Goal: Information Seeking & Learning: Learn about a topic

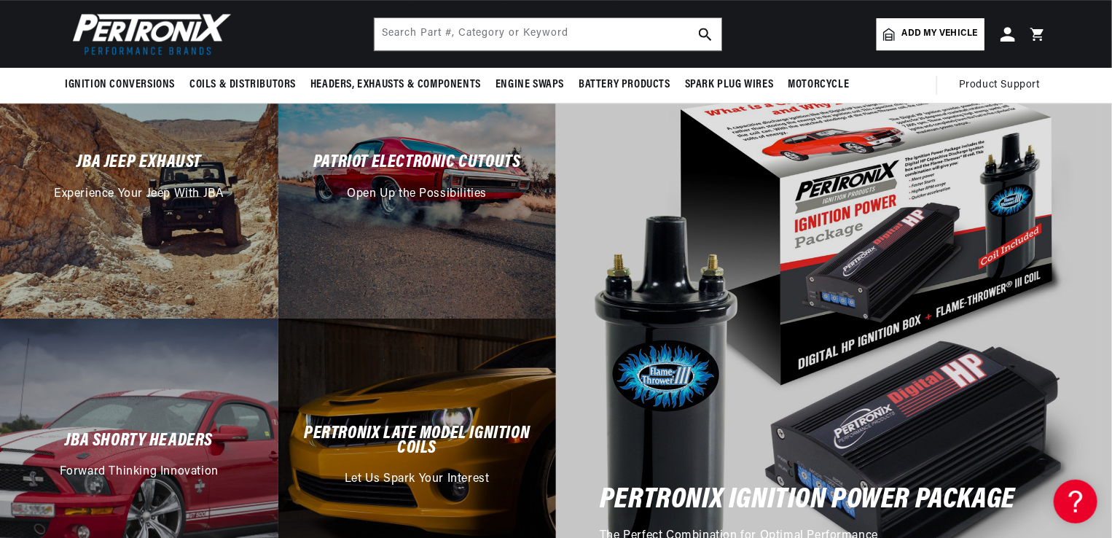
scroll to position [0, 442]
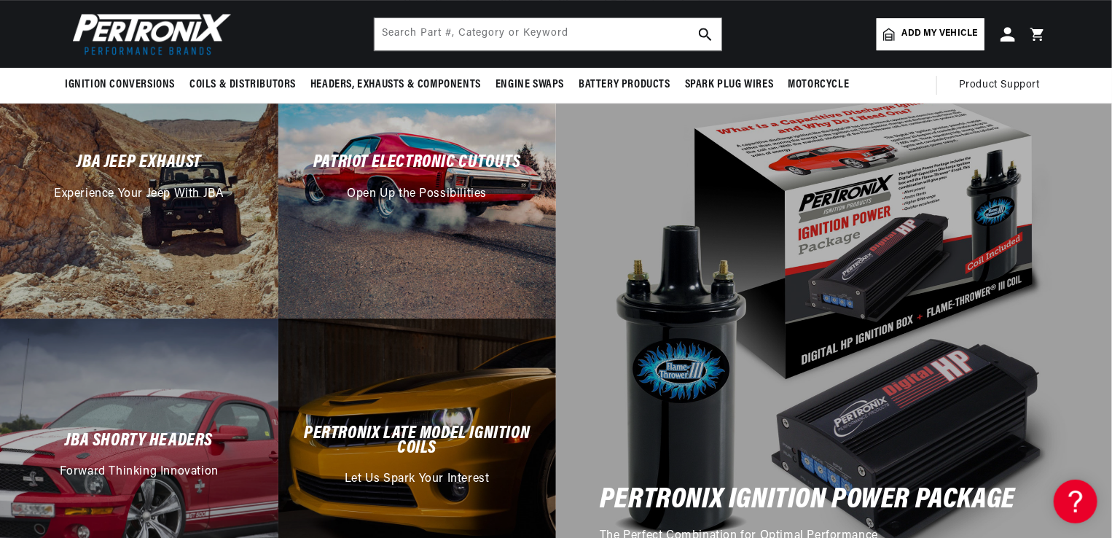
click at [408, 160] on h2 "Patriot Electronic Cutouts" at bounding box center [417, 162] width 208 height 15
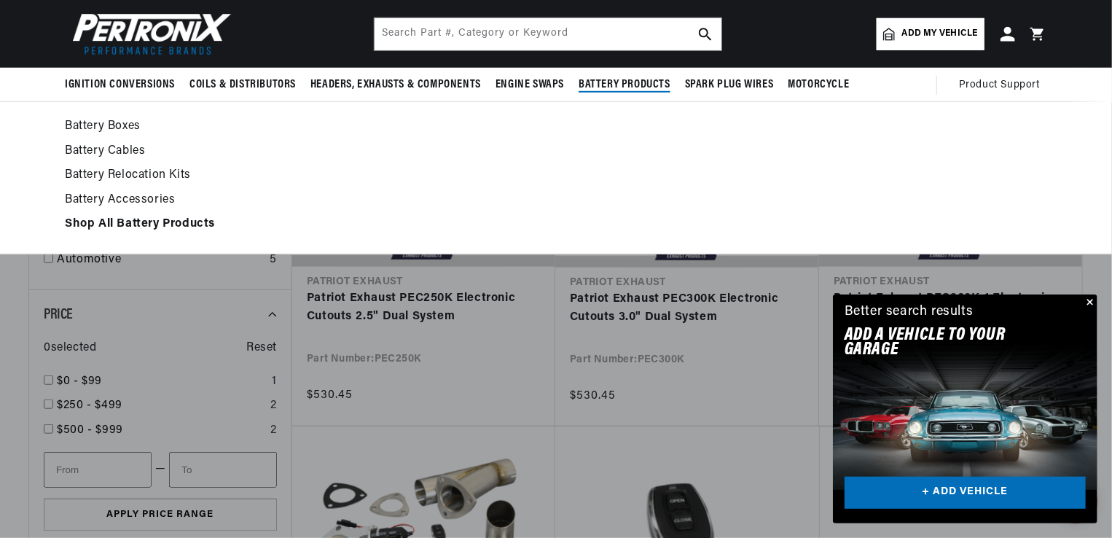
scroll to position [0, 442]
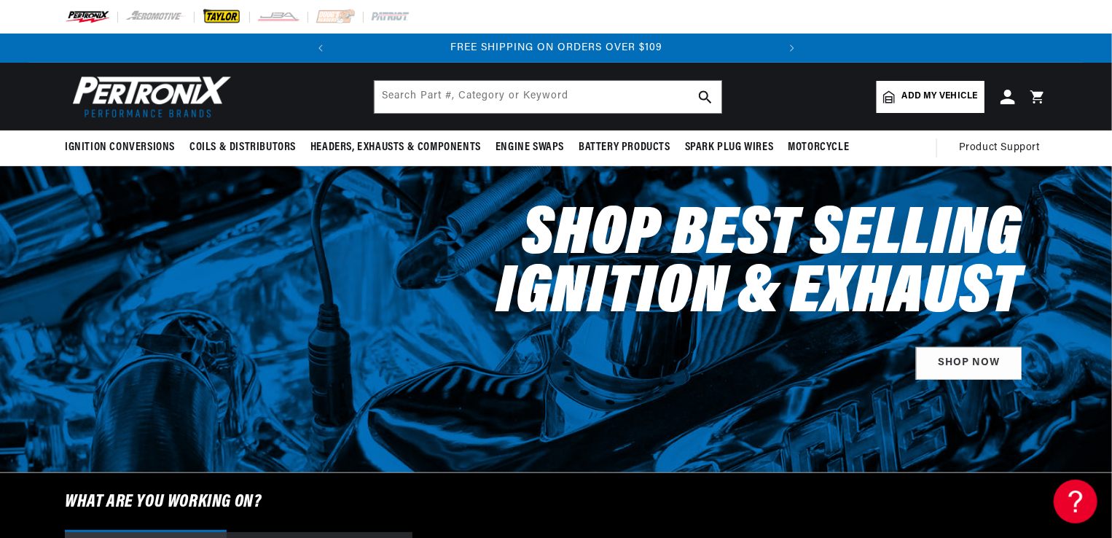
click at [226, 16] on img at bounding box center [222, 17] width 40 height 16
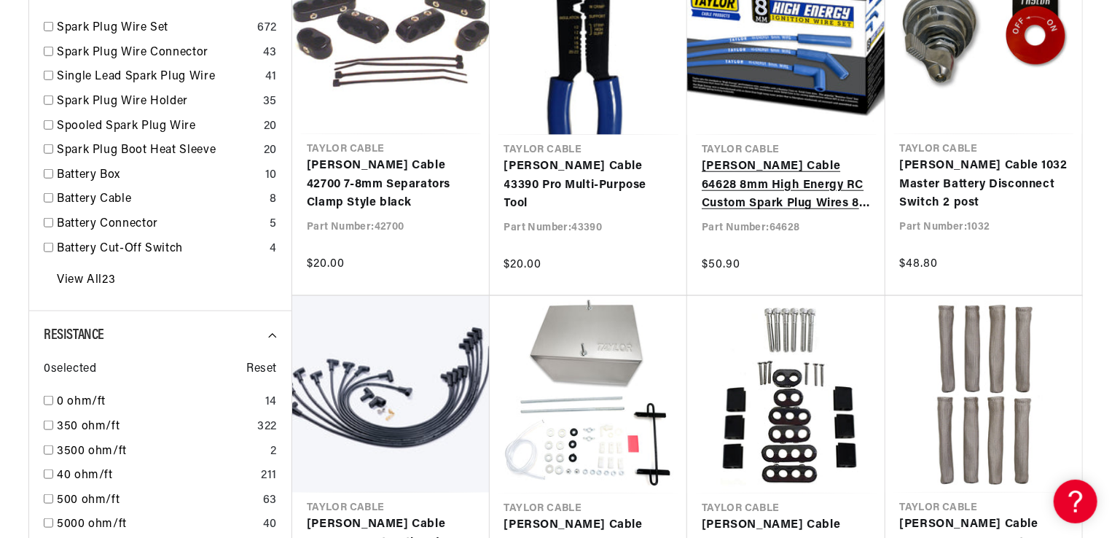
scroll to position [729, 0]
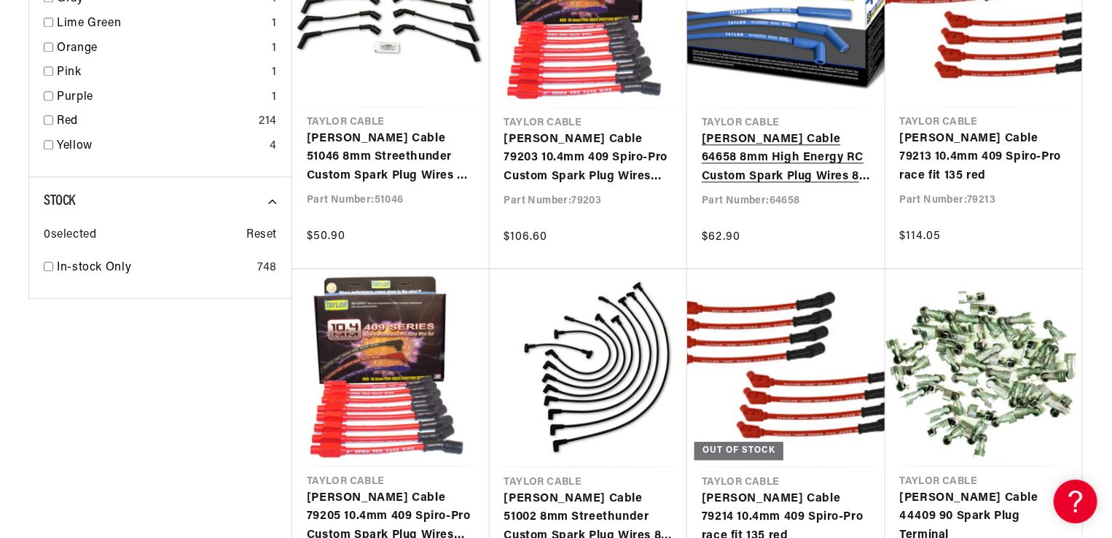
scroll to position [0, 442]
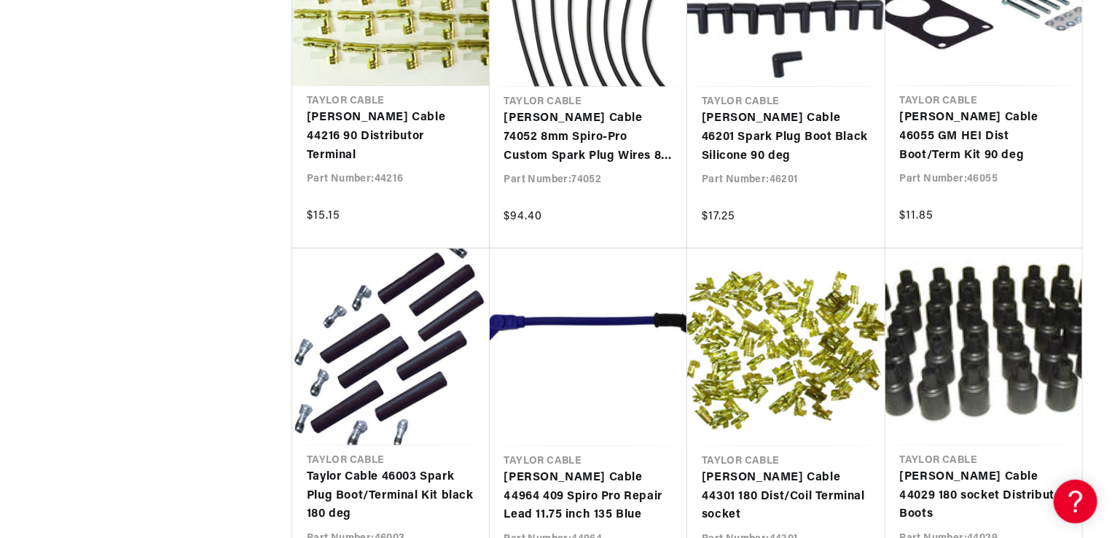
scroll to position [0, 442]
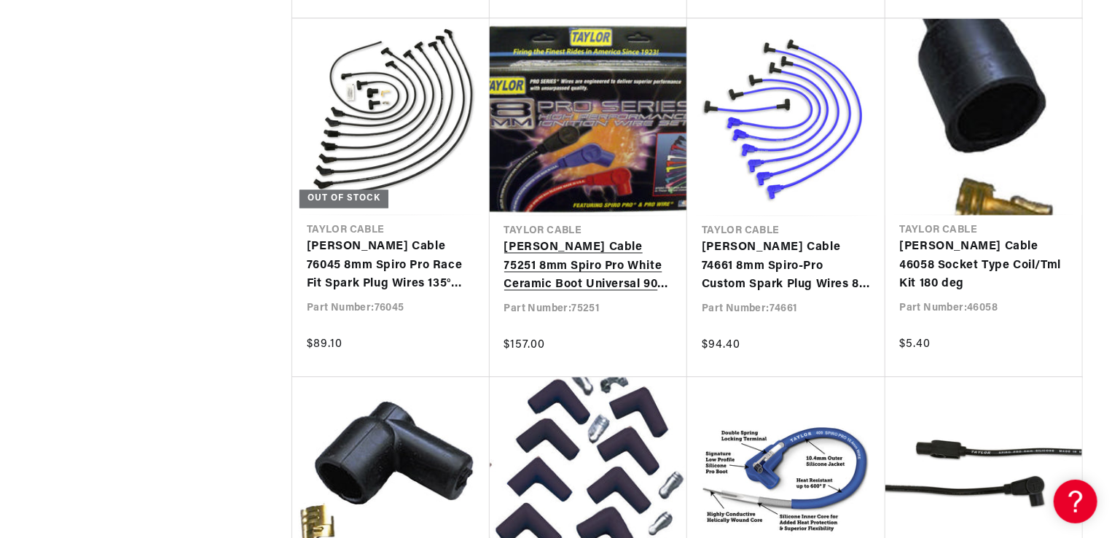
scroll to position [4226, 0]
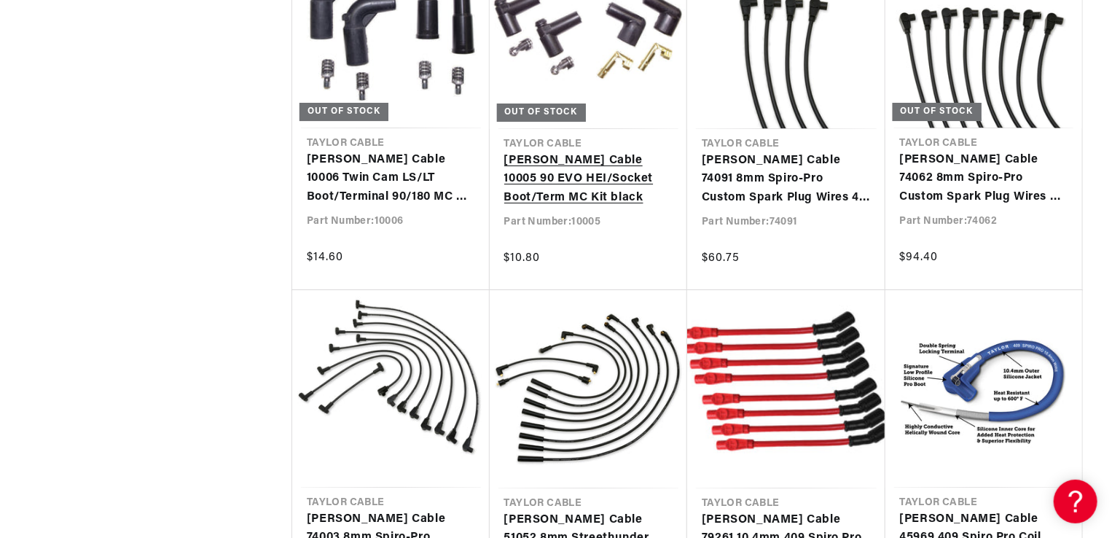
scroll to position [0, 442]
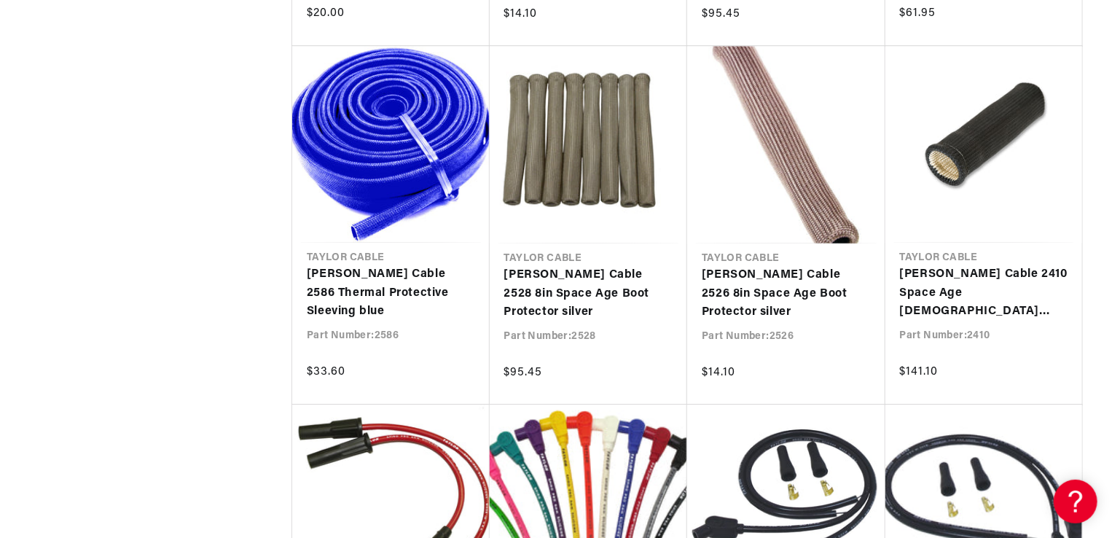
scroll to position [0, 442]
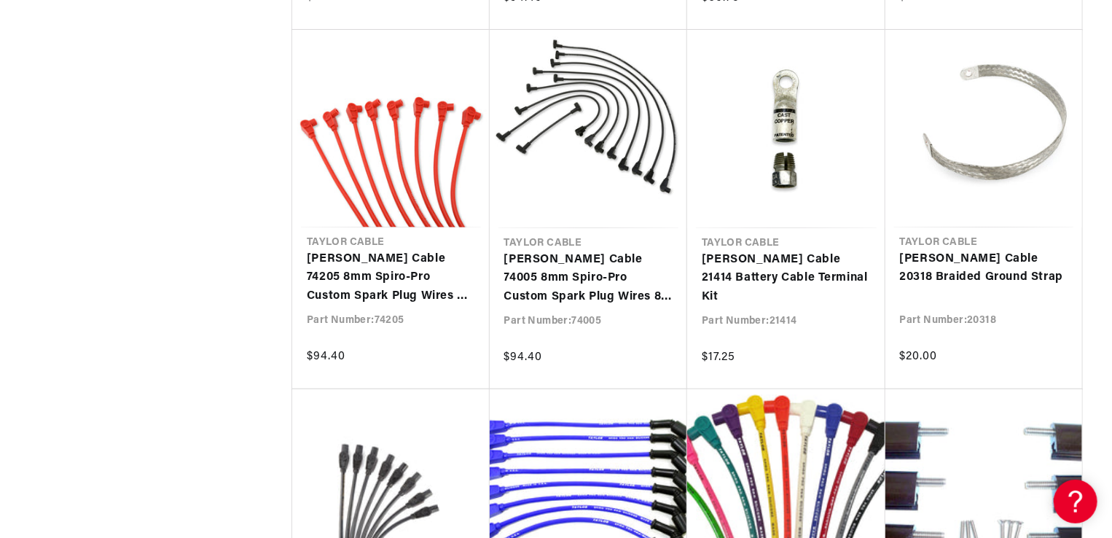
scroll to position [0, 442]
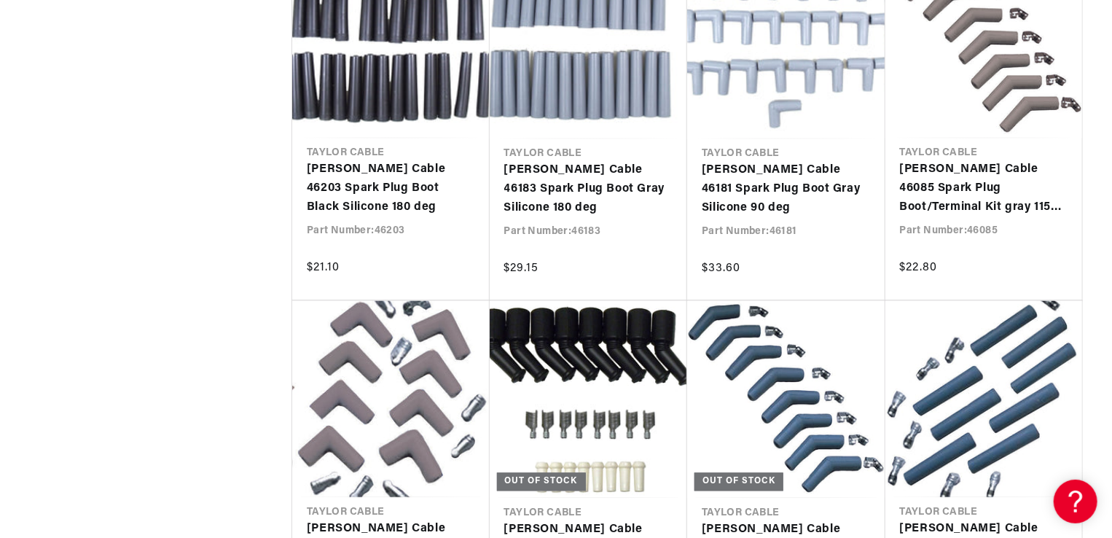
scroll to position [0, 442]
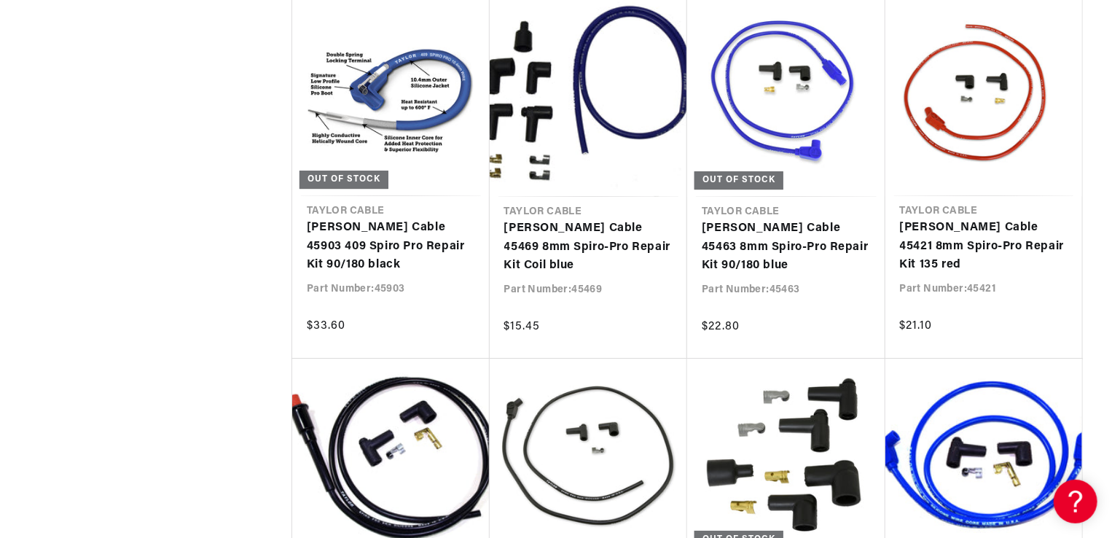
scroll to position [0, 442]
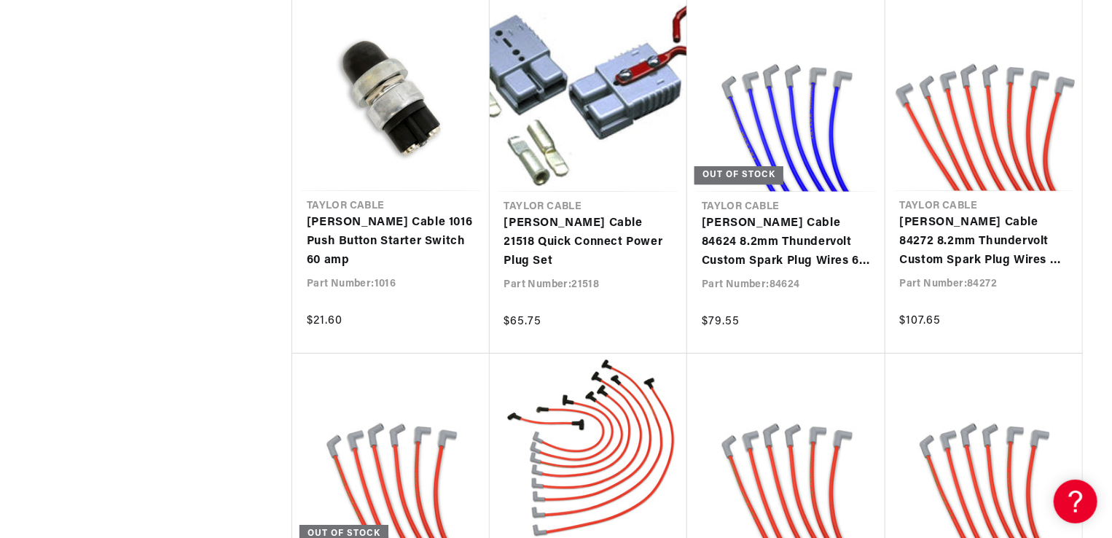
scroll to position [0, 442]
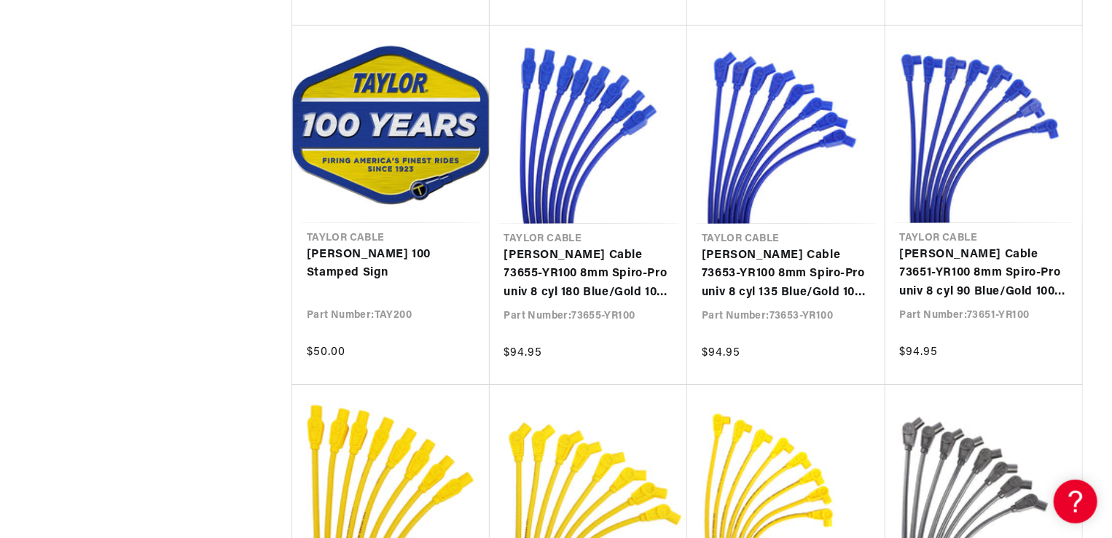
scroll to position [0, 442]
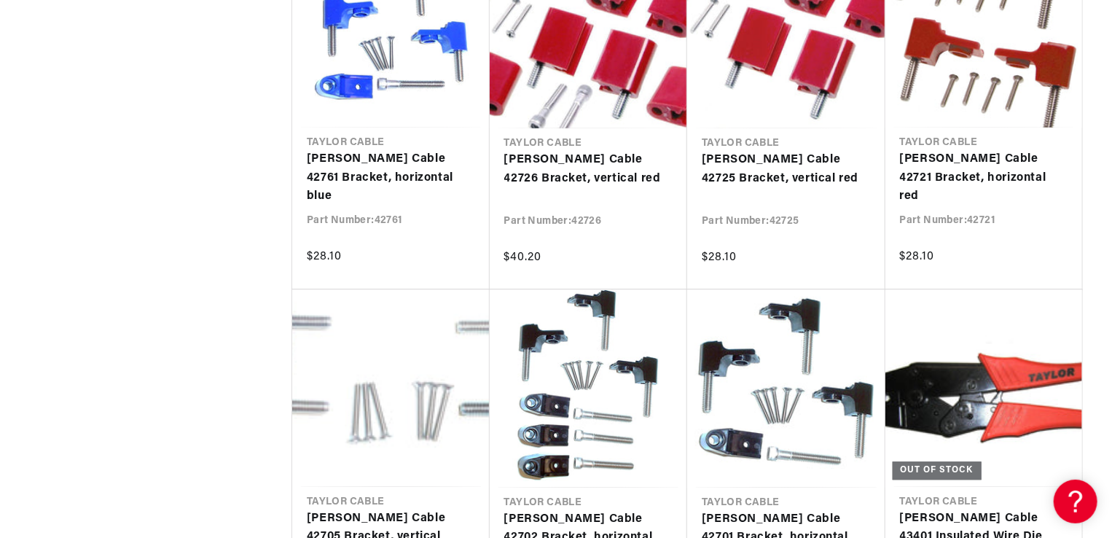
scroll to position [21128, 0]
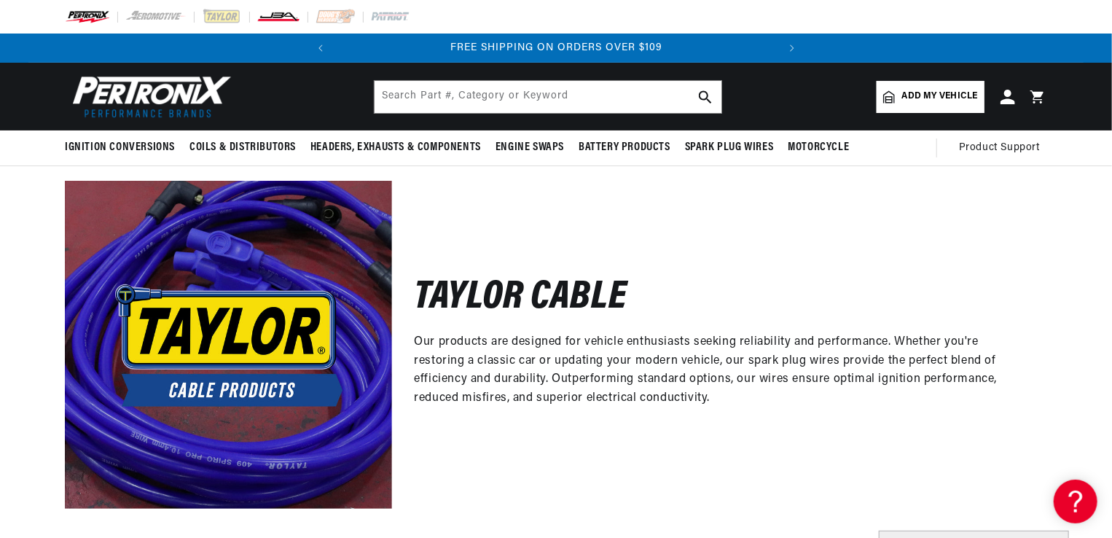
click at [288, 16] on img at bounding box center [278, 17] width 44 height 16
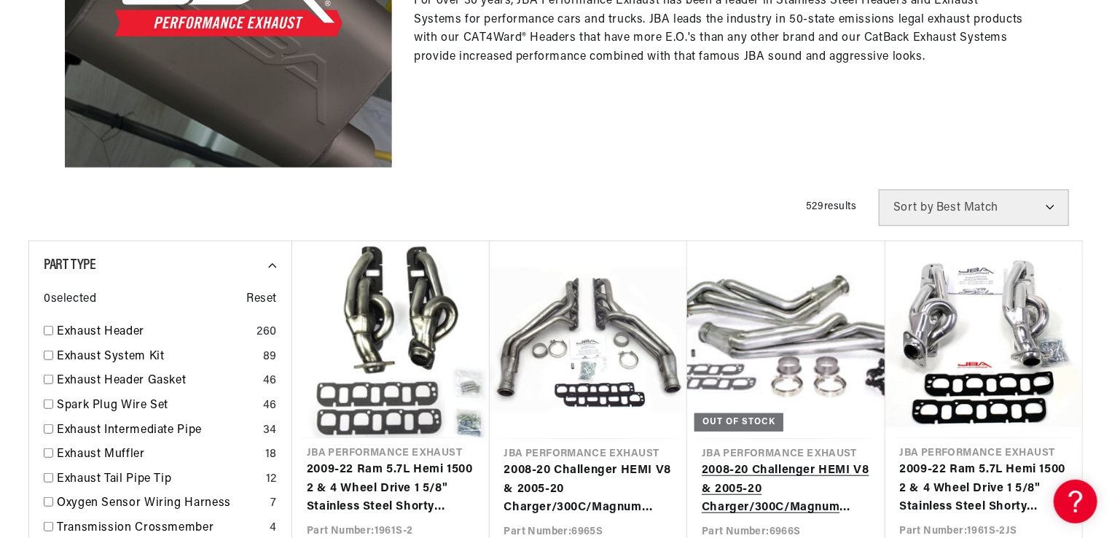
scroll to position [437, 0]
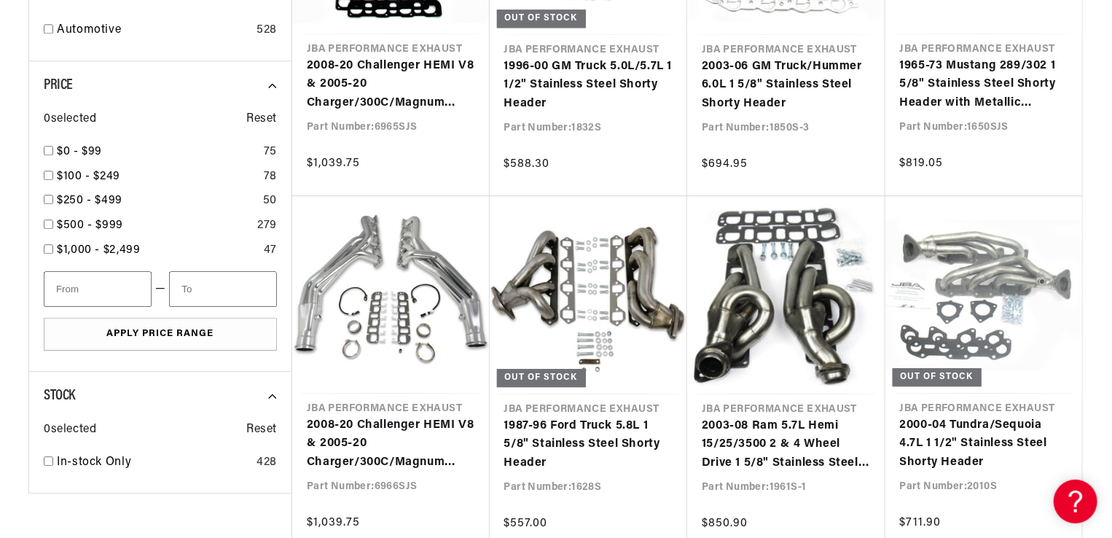
scroll to position [0, 442]
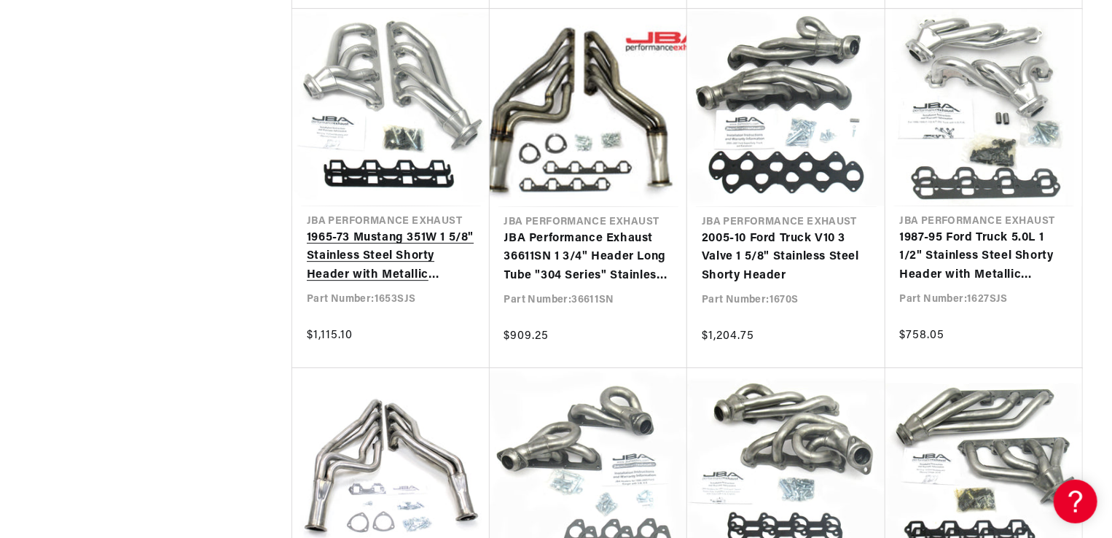
scroll to position [5027, 0]
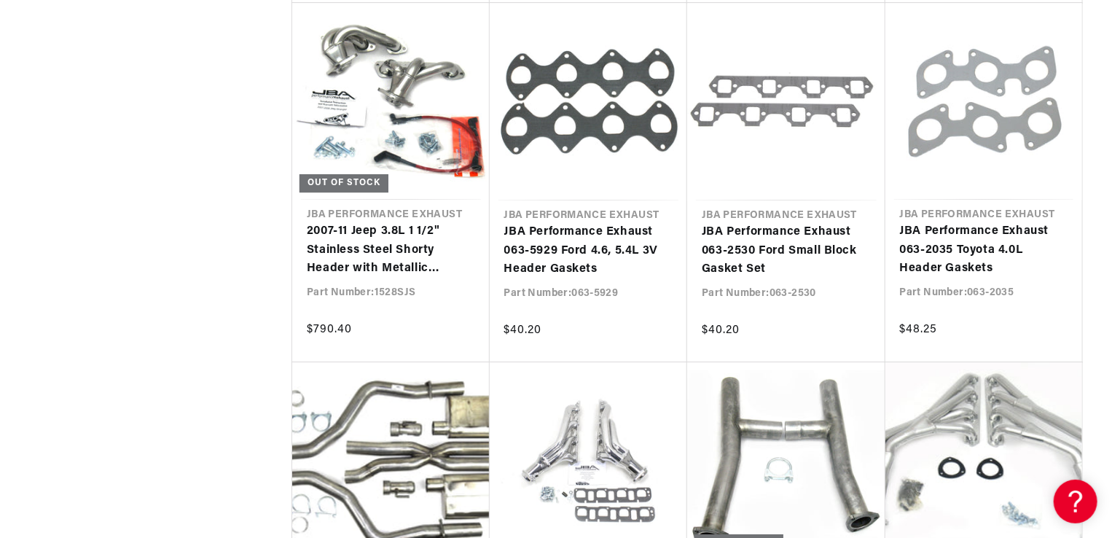
scroll to position [10783, 0]
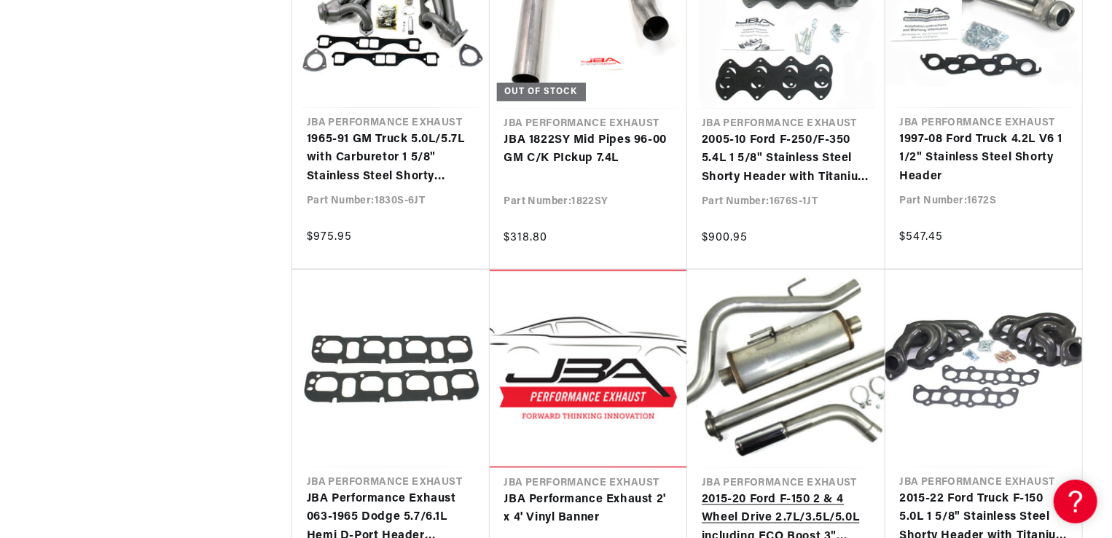
scroll to position [0, 120]
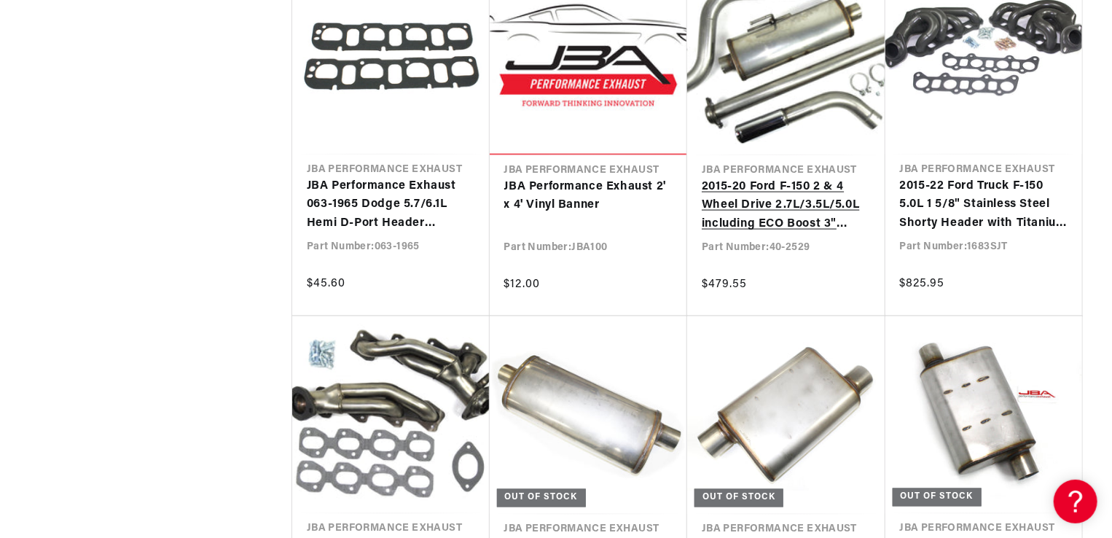
scroll to position [0, 442]
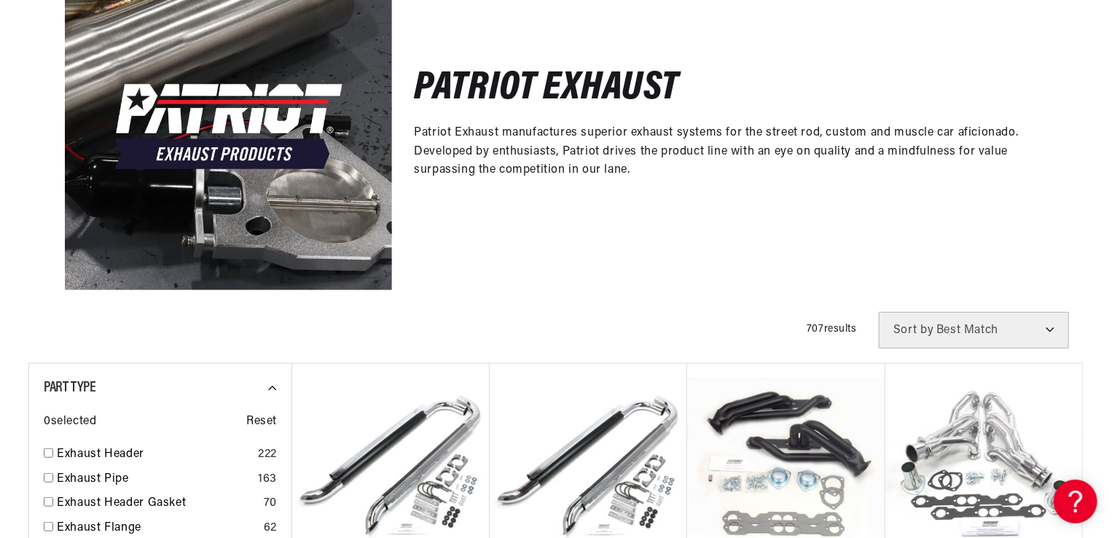
scroll to position [0, 442]
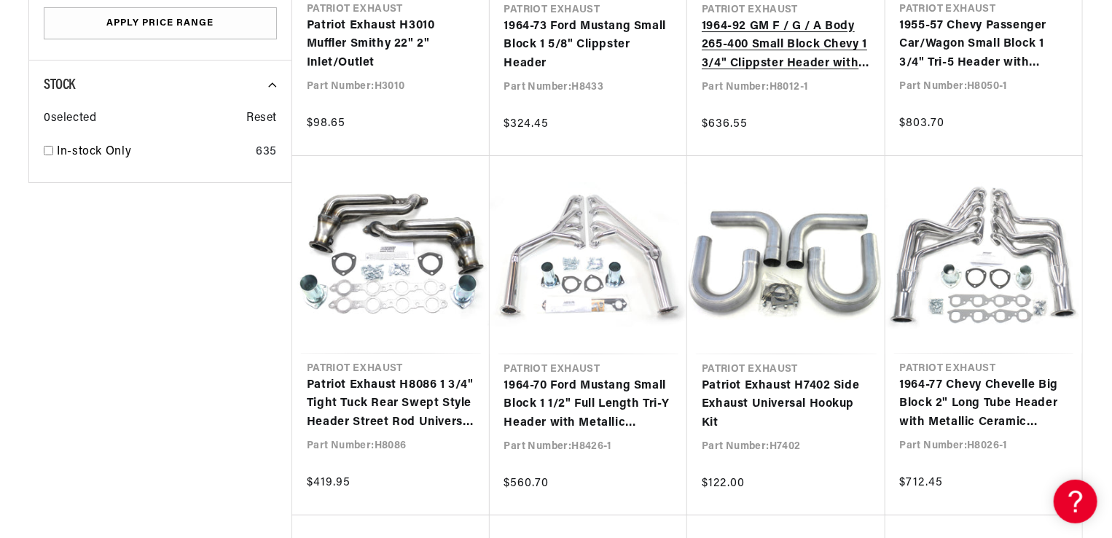
scroll to position [2769, 0]
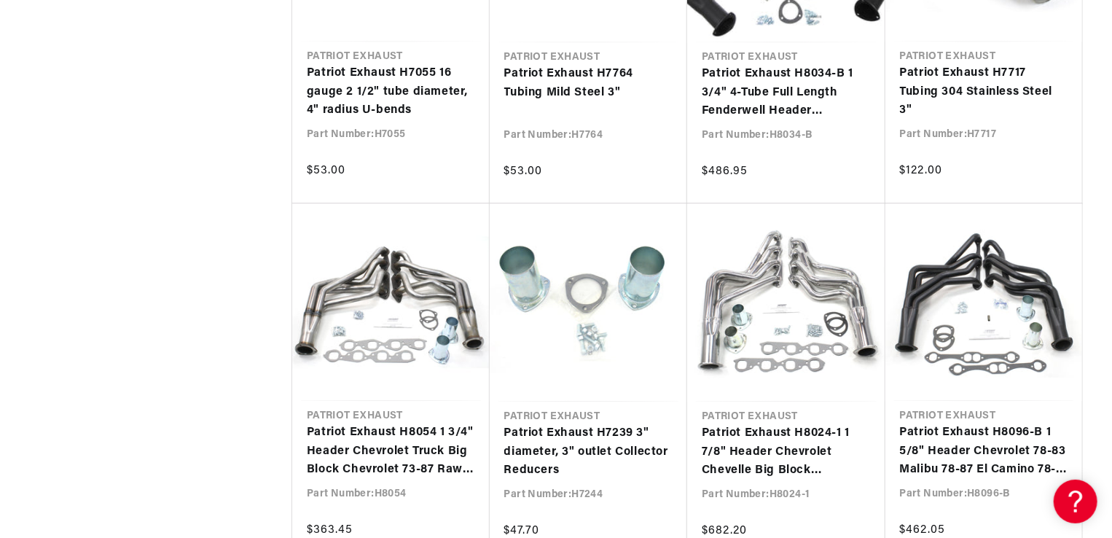
scroll to position [4371, 0]
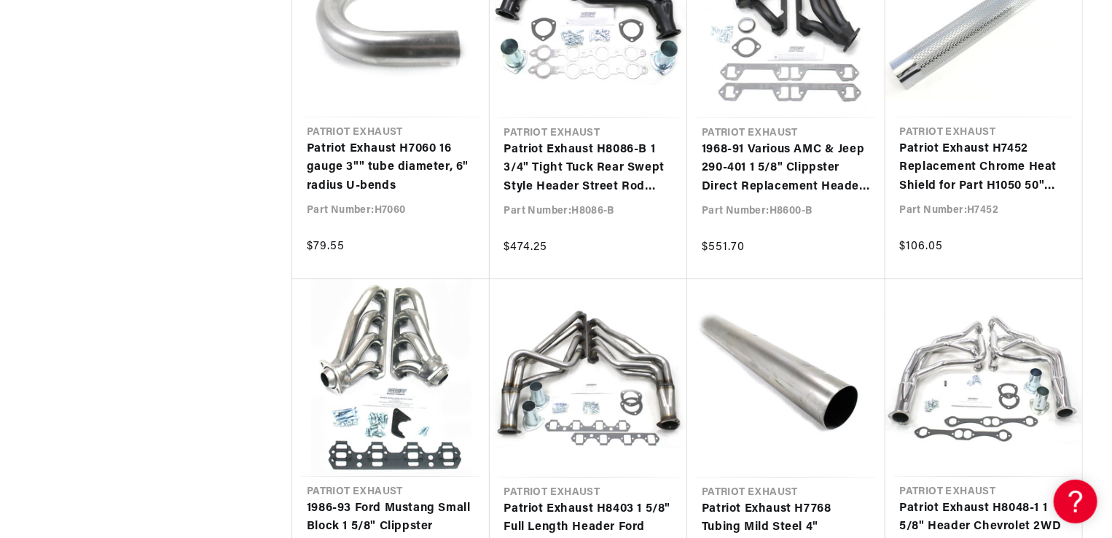
scroll to position [5027, 0]
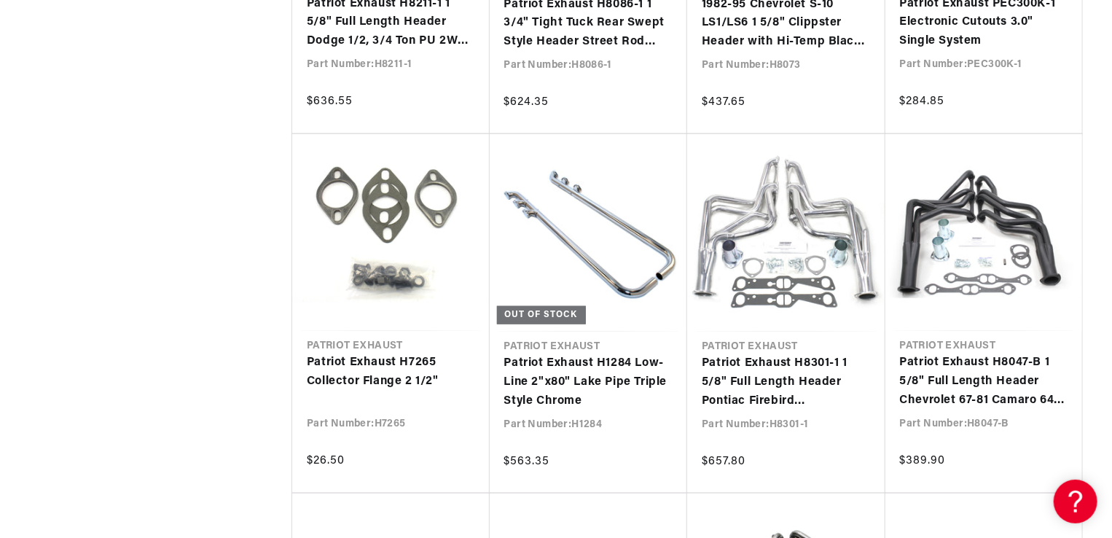
scroll to position [6630, 0]
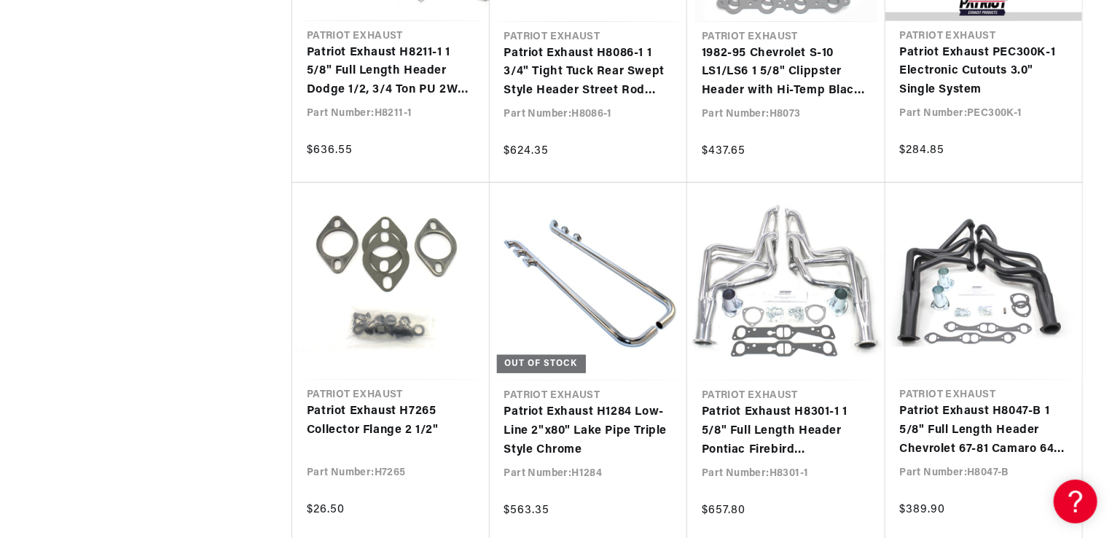
scroll to position [6193, 0]
